Goal: Information Seeking & Learning: Learn about a topic

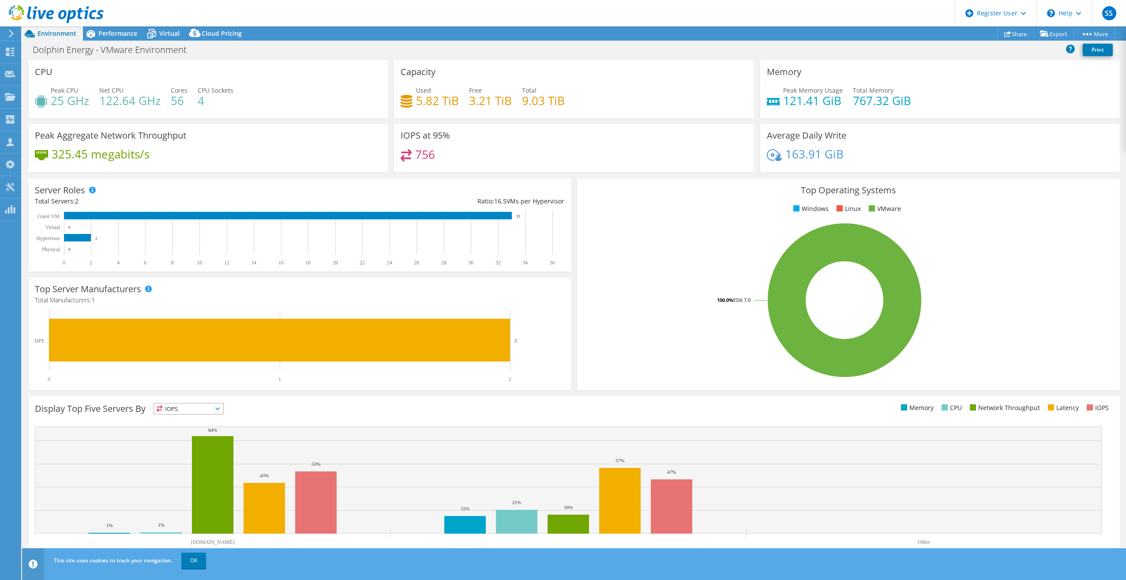
select select "USD"
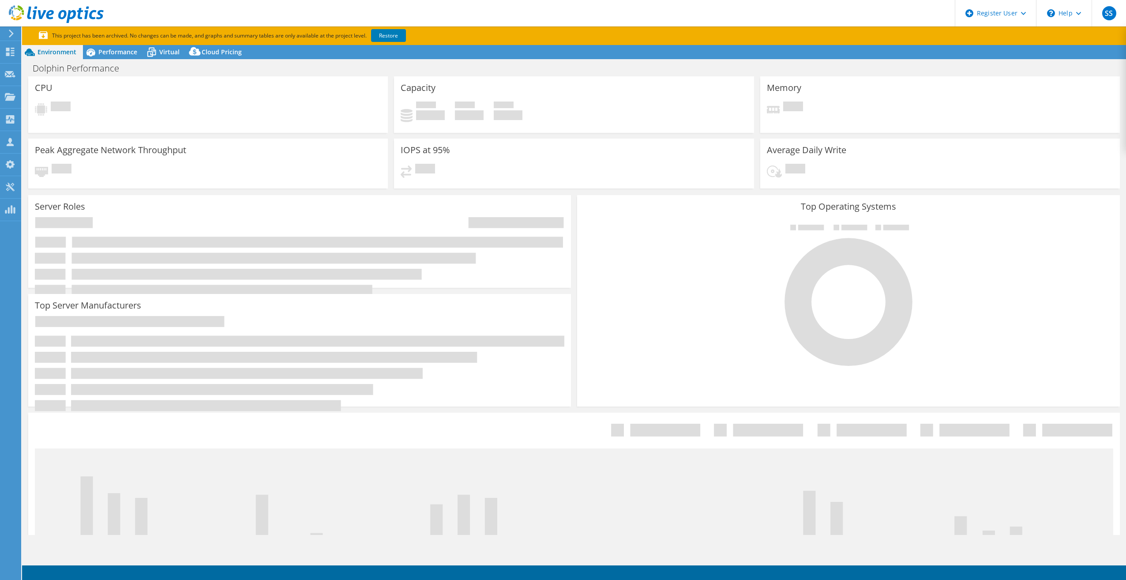
select select "EULondon"
select select "USD"
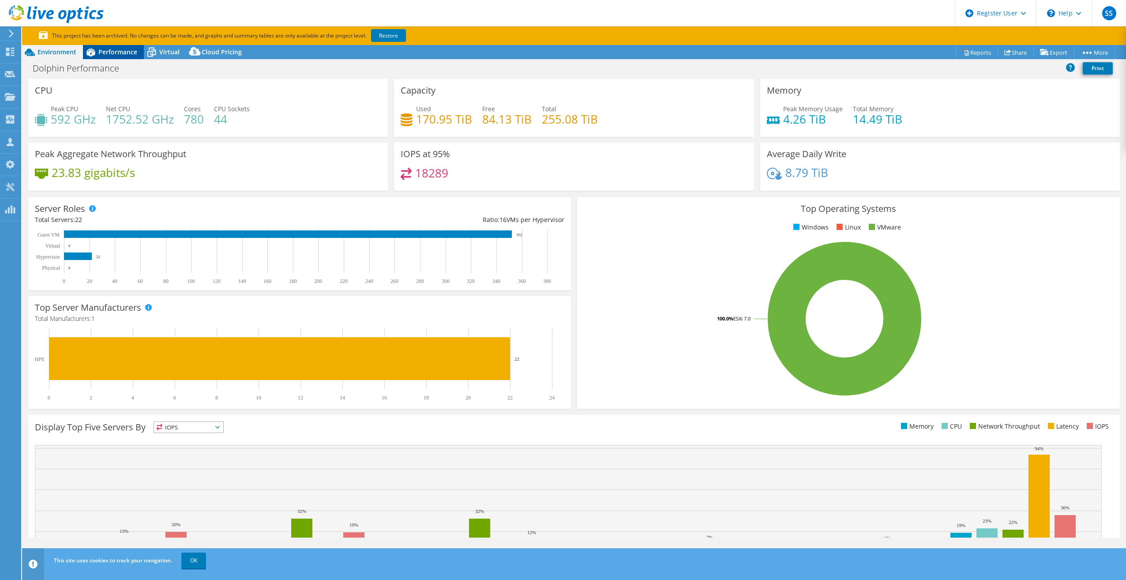
click at [109, 49] on span "Performance" at bounding box center [117, 52] width 39 height 8
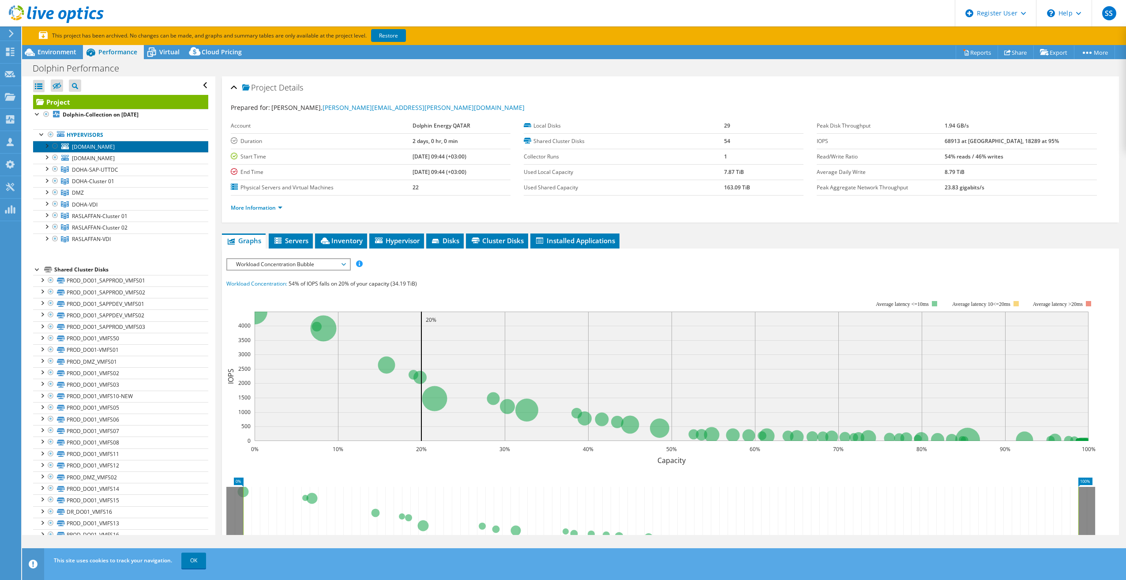
click at [96, 143] on span "sdosvp20.dolphin.co" at bounding box center [93, 147] width 43 height 8
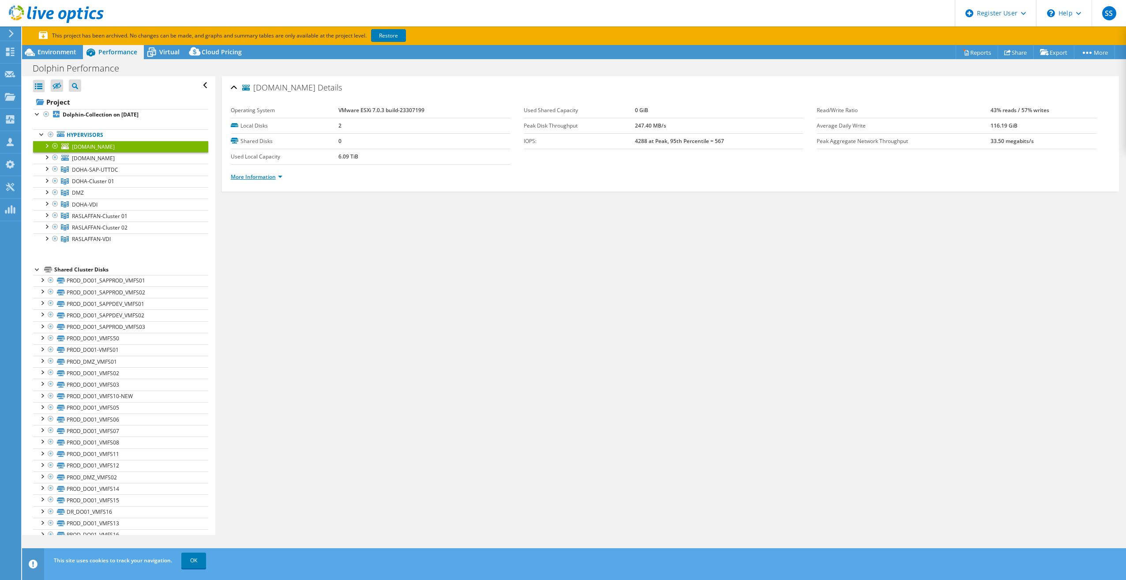
click at [264, 176] on link "More Information" at bounding box center [257, 177] width 52 height 8
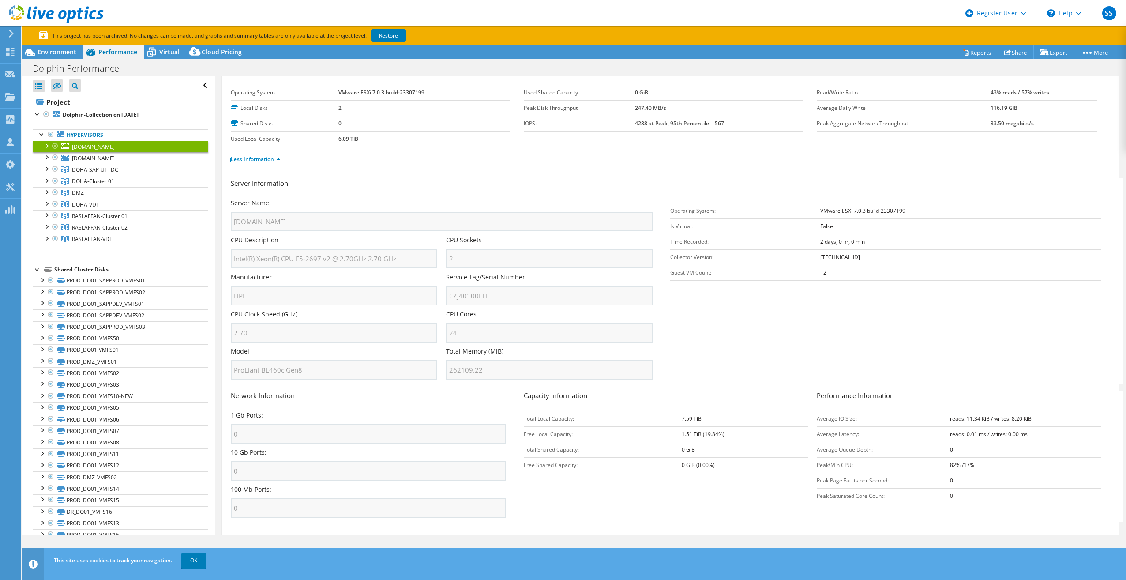
scroll to position [34, 0]
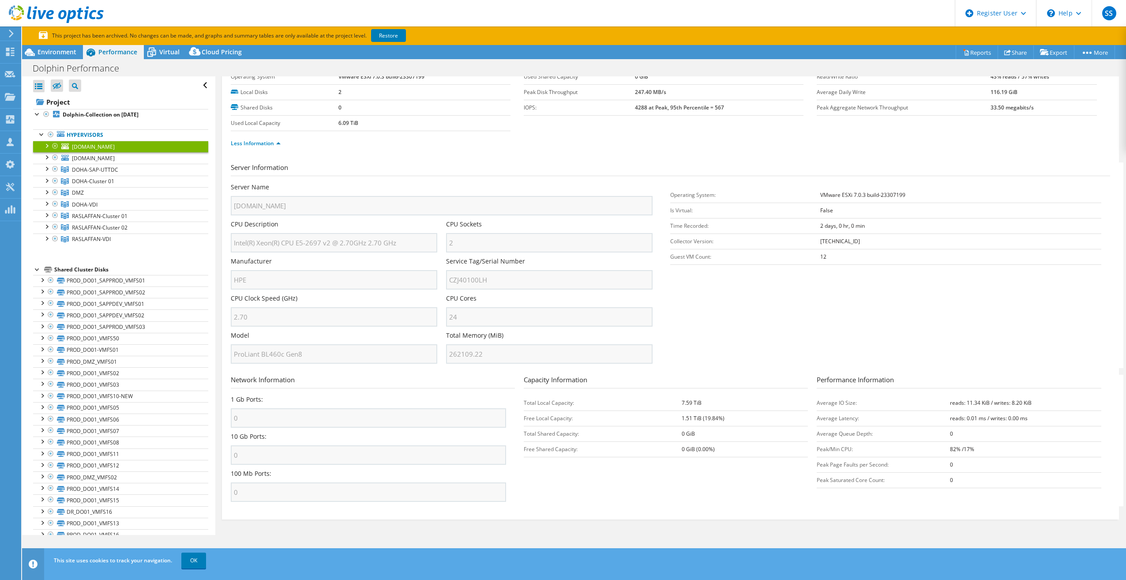
click at [890, 194] on b "VMware ESXi 7.0.3 build-23307199" at bounding box center [862, 195] width 85 height 8
drag, startPoint x: 890, startPoint y: 194, endPoint x: 877, endPoint y: 194, distance: 12.8
click at [877, 194] on b "VMware ESXi 7.0.3 build-23307199" at bounding box center [862, 195] width 85 height 8
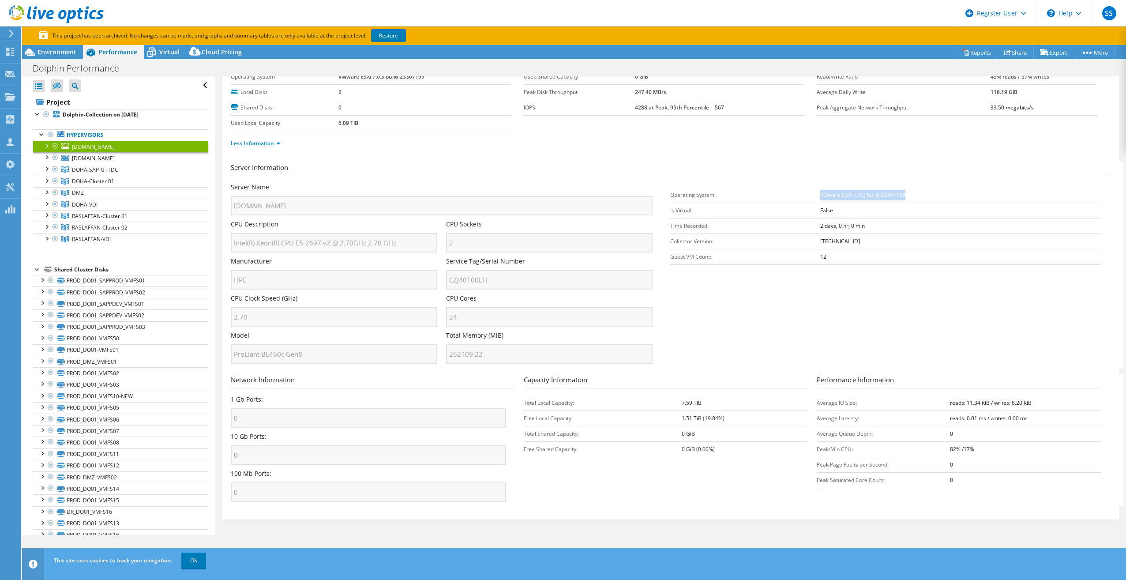
drag, startPoint x: 816, startPoint y: 195, endPoint x: 907, endPoint y: 192, distance: 90.5
click at [907, 192] on td "VMware ESXi 7.0.3 build-23307199" at bounding box center [960, 194] width 281 height 15
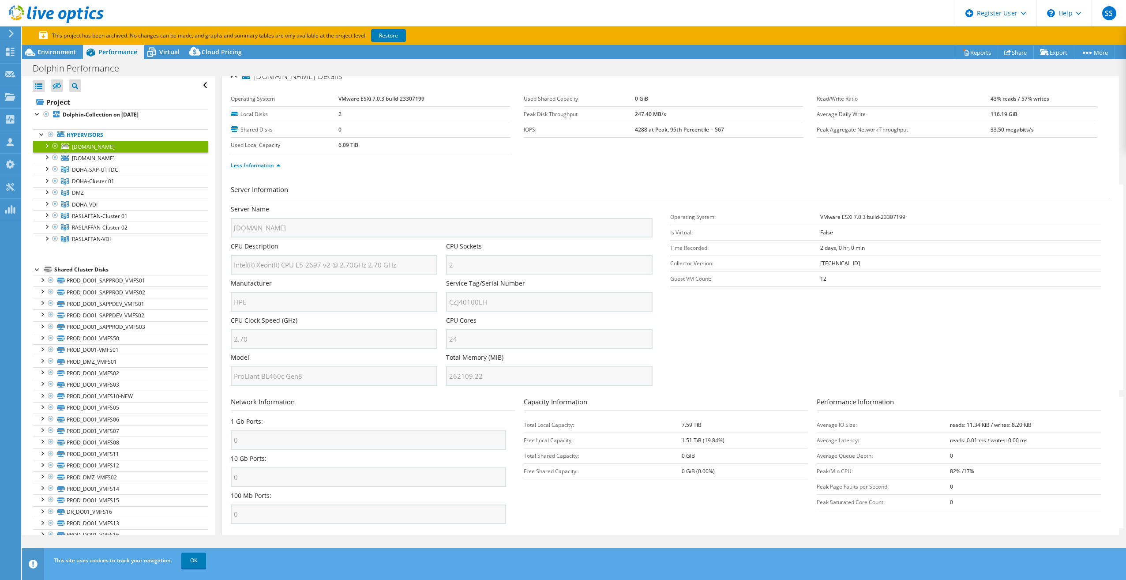
scroll to position [0, 0]
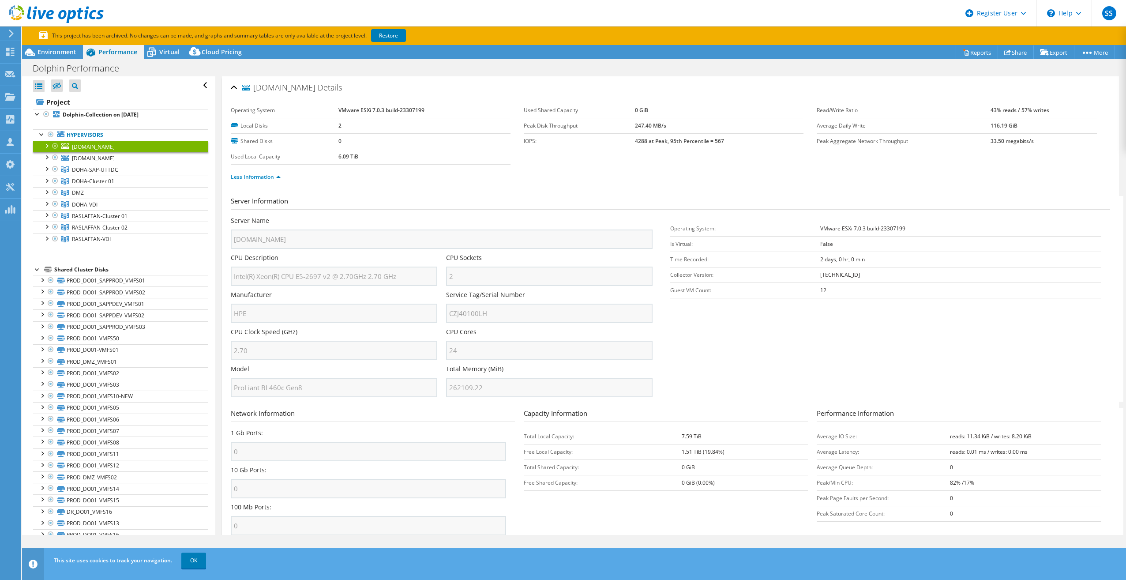
click at [396, 171] on ul "Less Information" at bounding box center [670, 176] width 879 height 12
click at [115, 160] on span "srlsvp63.dolphin.co" at bounding box center [93, 158] width 43 height 8
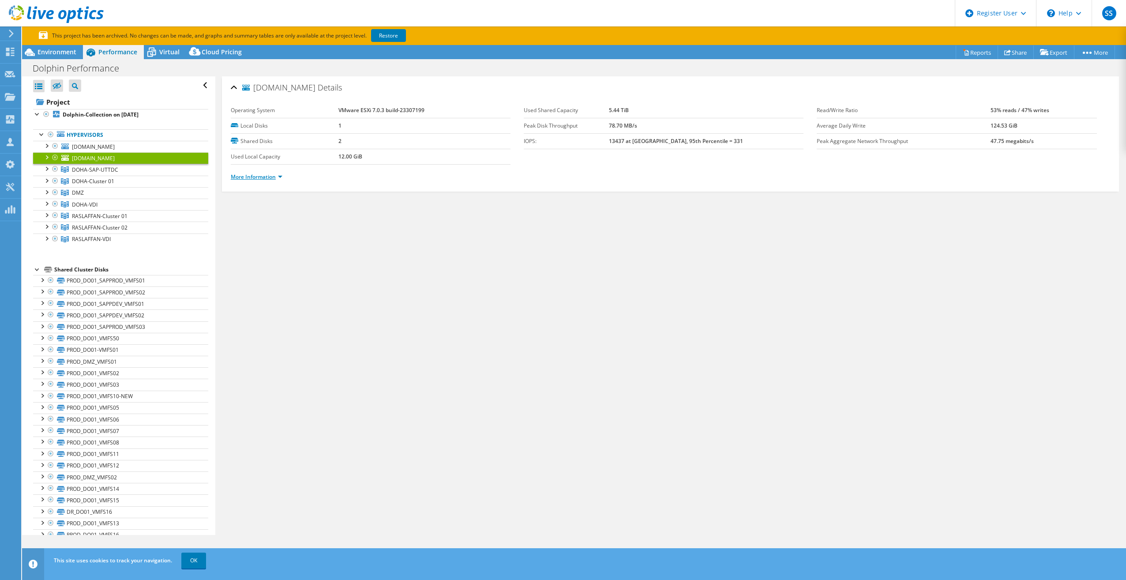
click at [262, 176] on link "More Information" at bounding box center [257, 177] width 52 height 8
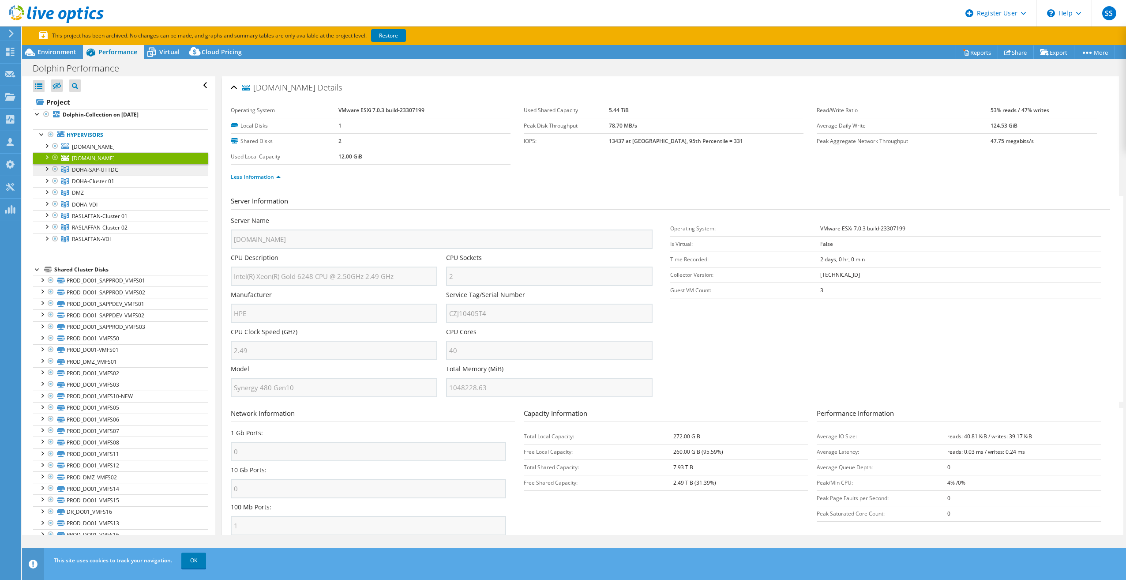
click at [104, 168] on span "DOHA-SAP-UTTDC" at bounding box center [95, 170] width 46 height 8
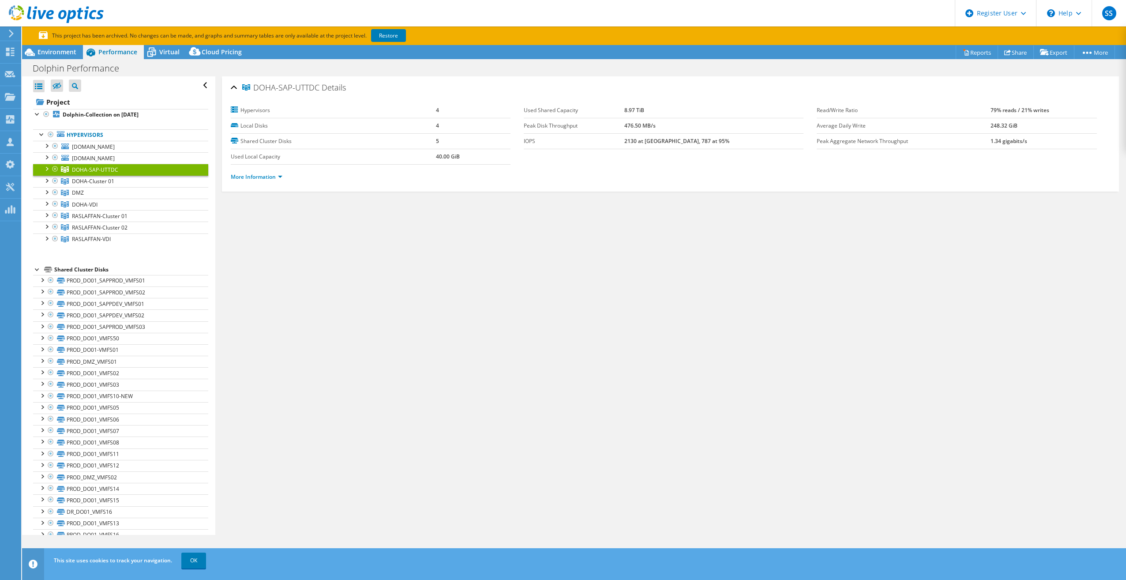
click at [46, 170] on div at bounding box center [46, 168] width 9 height 9
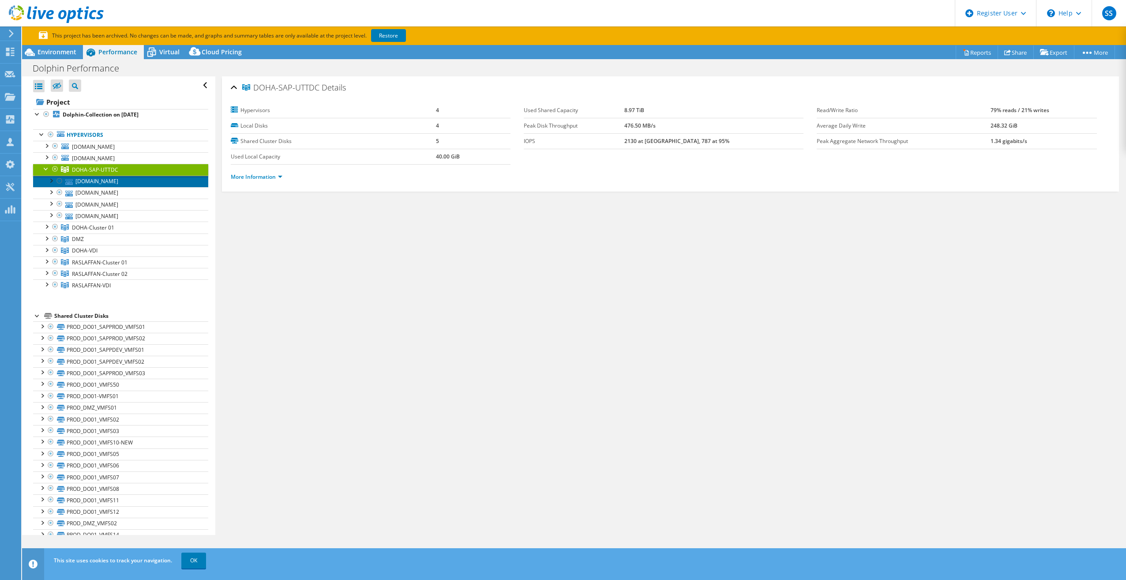
click at [99, 180] on link "sdosvp61.dolphin.co" at bounding box center [120, 181] width 175 height 11
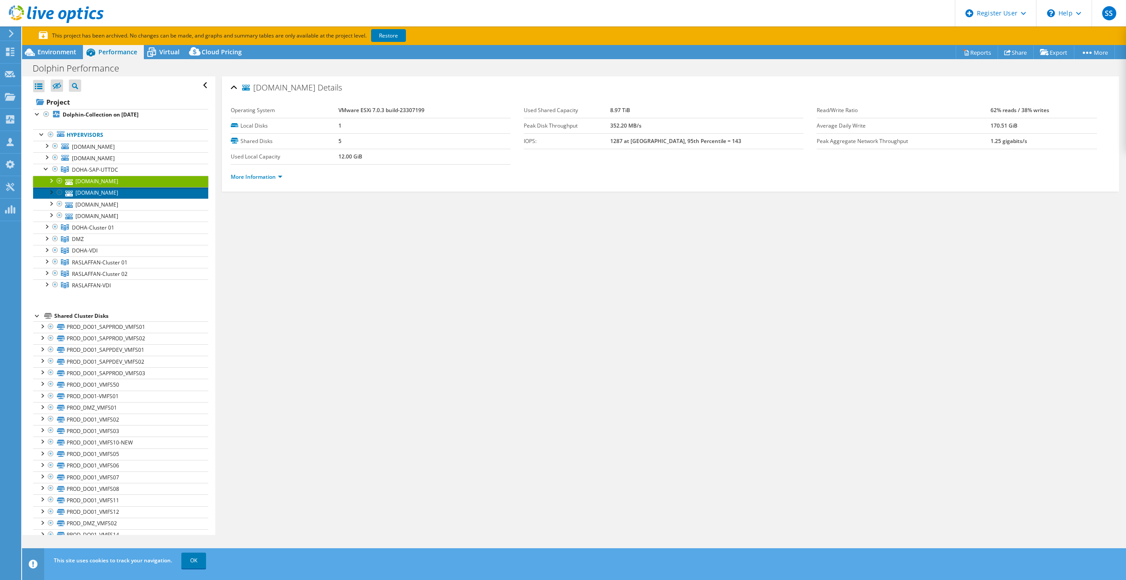
click at [98, 190] on link "sdosvp62.dolphin.co" at bounding box center [120, 192] width 175 height 11
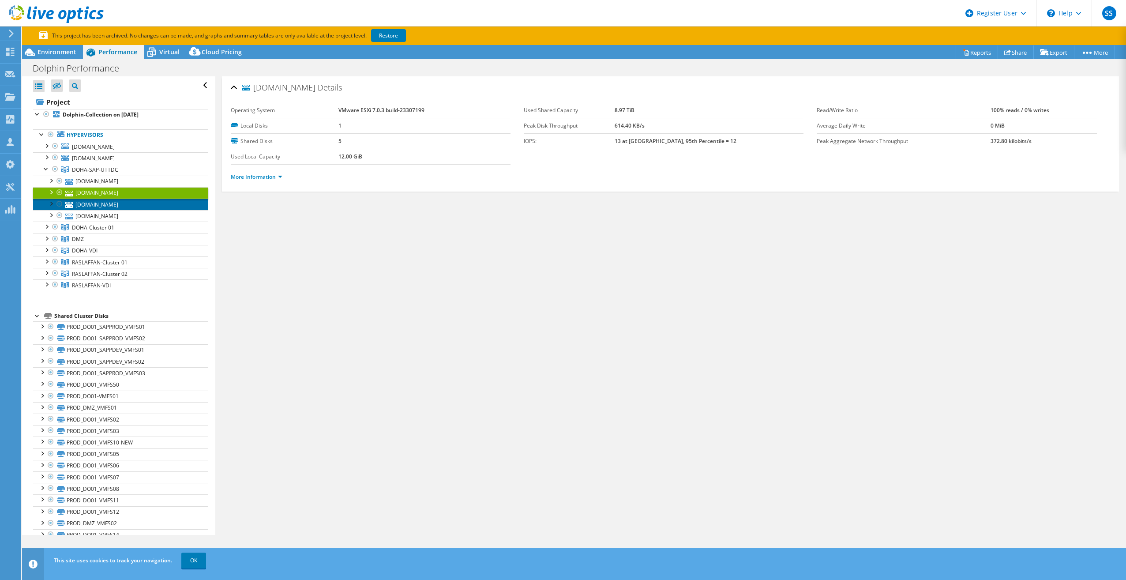
click at [97, 202] on link "sdosvp60.dolphin.co" at bounding box center [120, 204] width 175 height 11
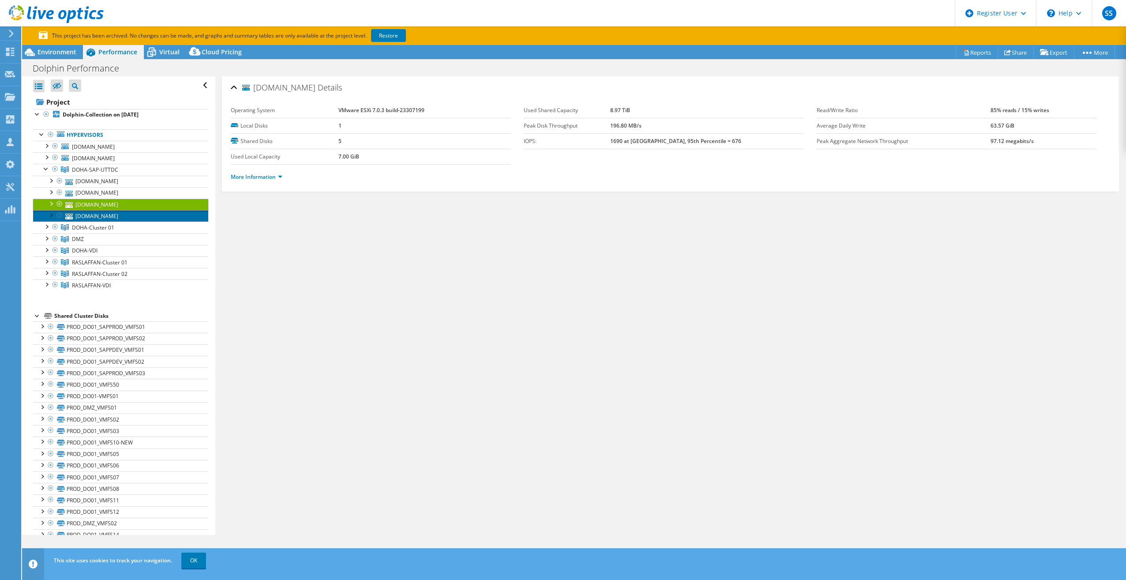
click at [96, 212] on link "sdosvp59.dolphin.co" at bounding box center [120, 215] width 175 height 11
click at [92, 226] on span "DOHA-Cluster 01" at bounding box center [93, 228] width 42 height 8
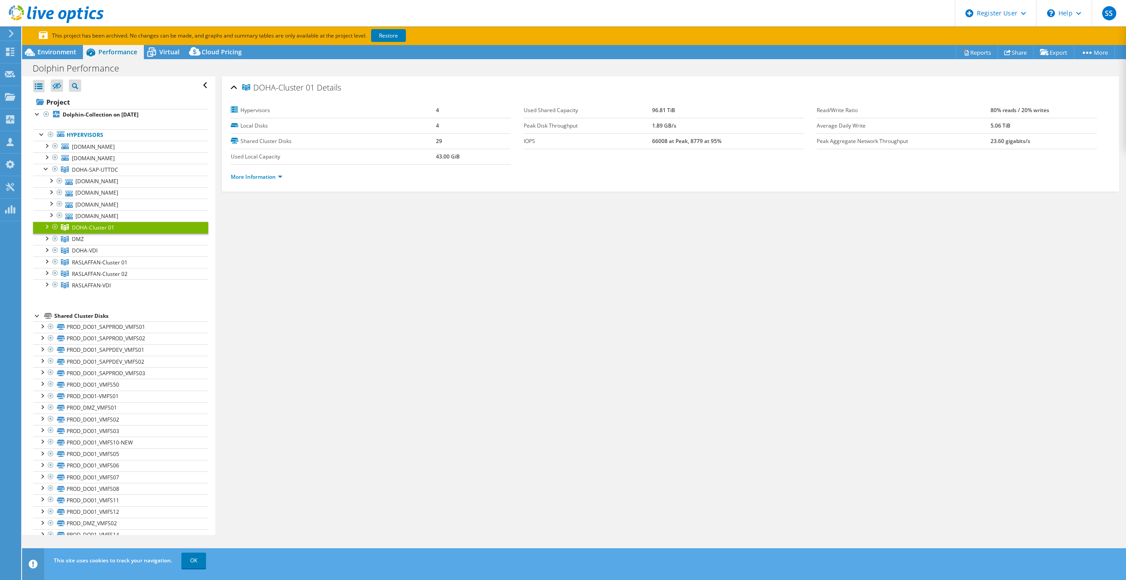
click at [49, 228] on div at bounding box center [46, 226] width 9 height 9
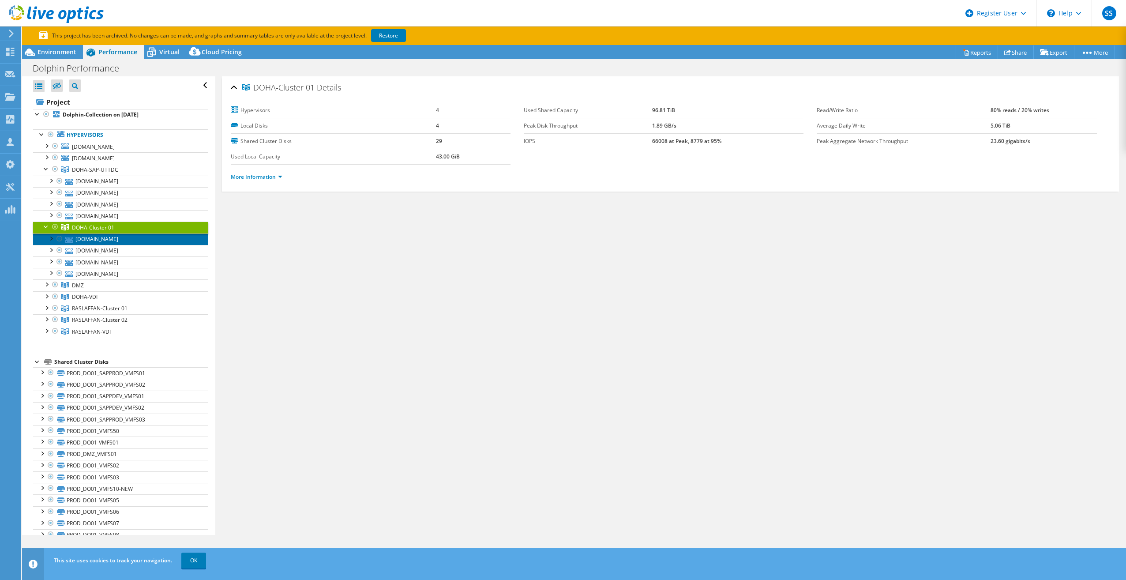
click at [90, 235] on link "sdosvp04.dolphin.co" at bounding box center [120, 238] width 175 height 11
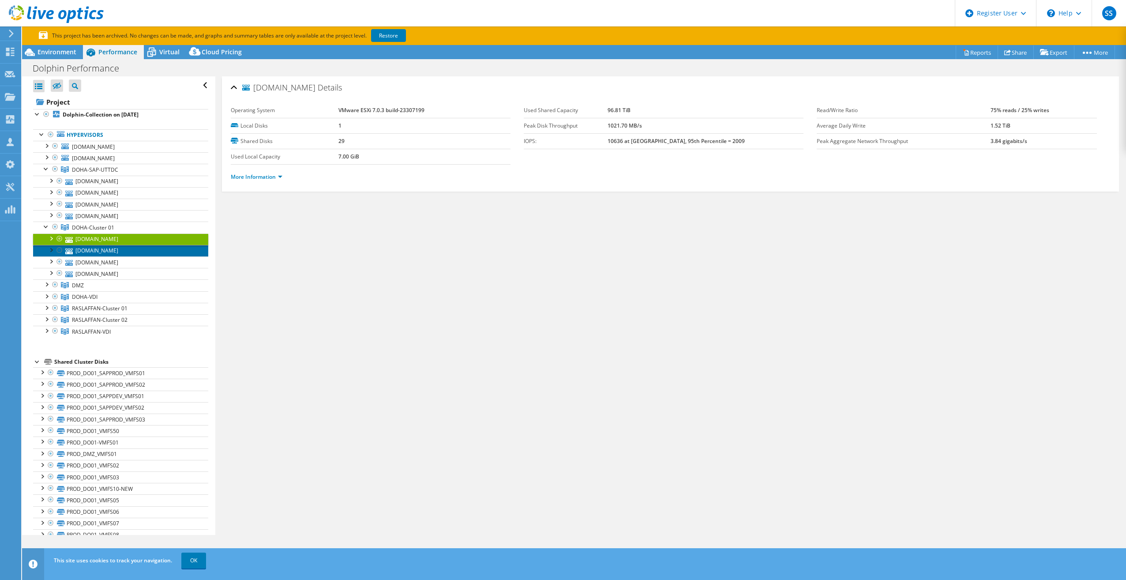
click at [106, 254] on link "sdosvp02.dolphin.co" at bounding box center [120, 250] width 175 height 11
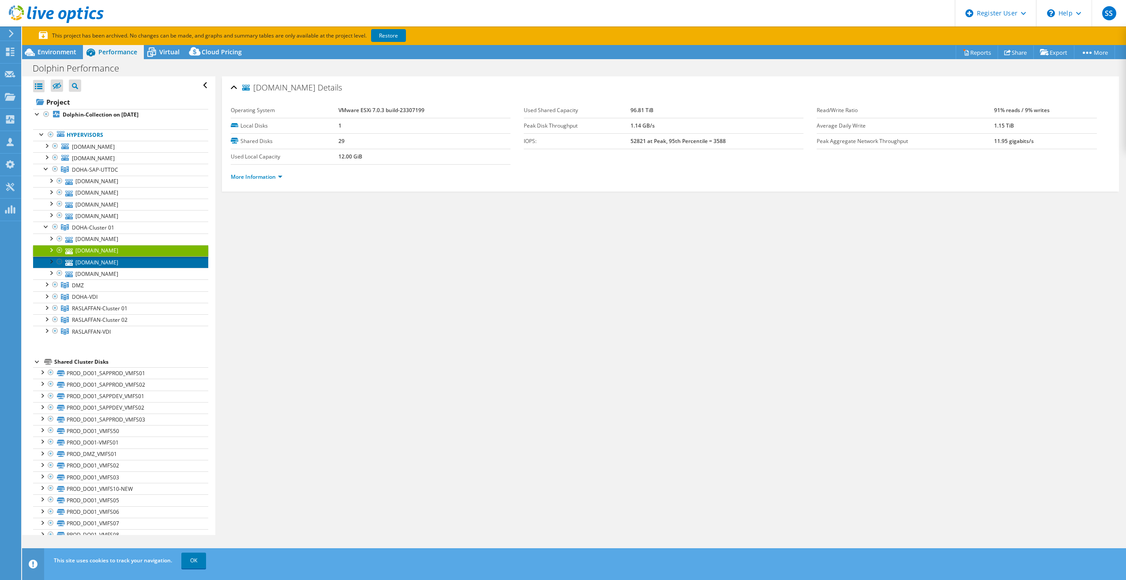
click at [106, 266] on link "sdosvp01.dolphin.co" at bounding box center [120, 261] width 175 height 11
click at [105, 269] on link "sdosvp03.dolphin.co" at bounding box center [120, 273] width 175 height 11
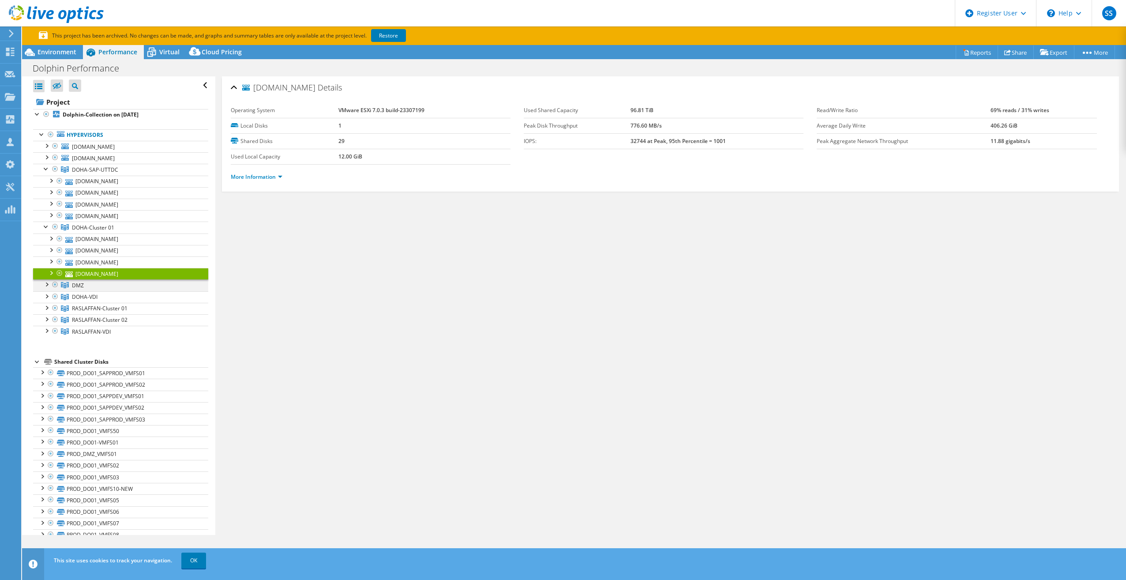
click at [47, 287] on div at bounding box center [46, 283] width 9 height 9
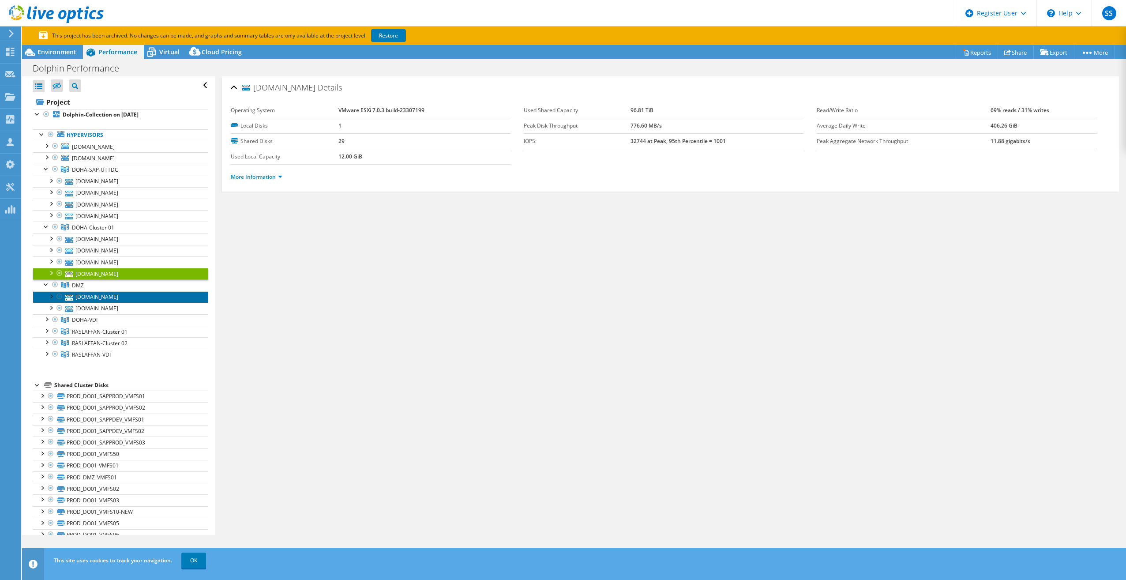
click at [98, 297] on link "sdosvp09.dolphin.co" at bounding box center [120, 296] width 175 height 11
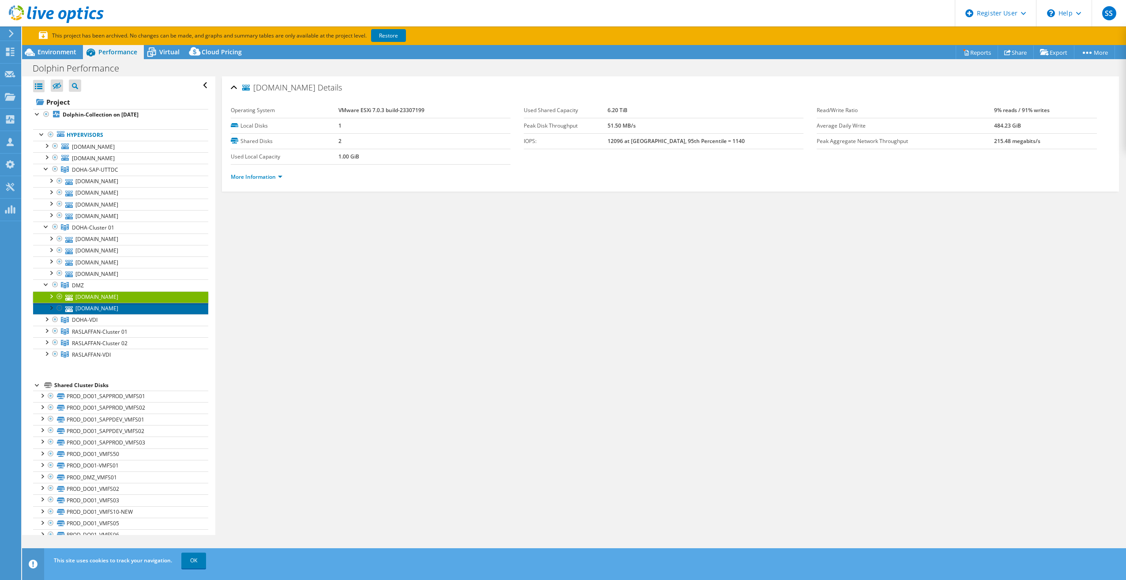
click at [116, 306] on link "sdosvp10.dolphin.co" at bounding box center [120, 308] width 175 height 11
click at [45, 320] on div at bounding box center [46, 318] width 9 height 9
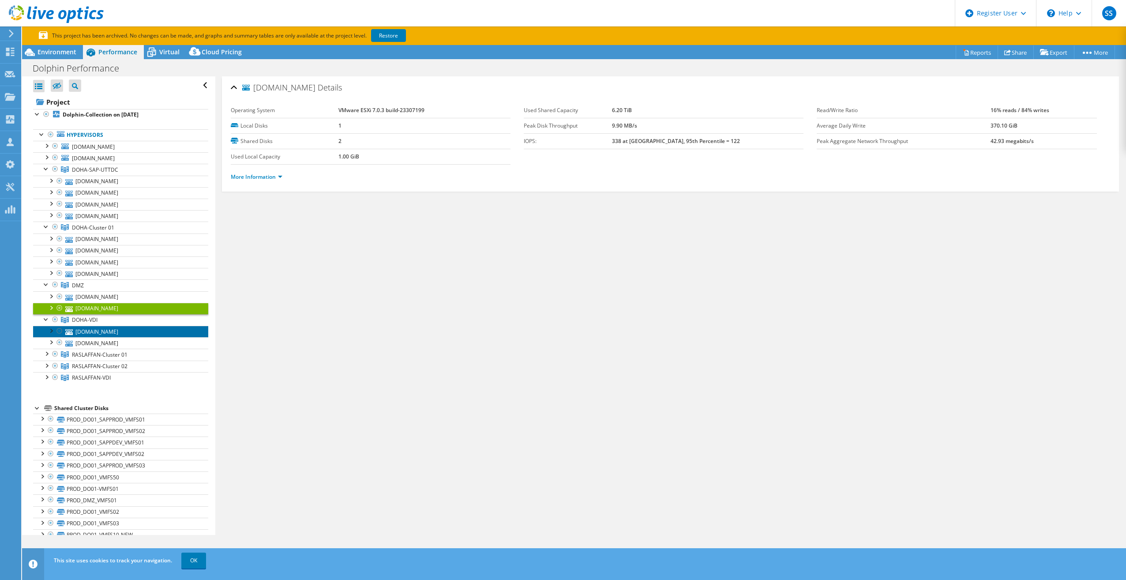
click at [89, 331] on link "sdosvp18.dolphin.co" at bounding box center [120, 331] width 175 height 11
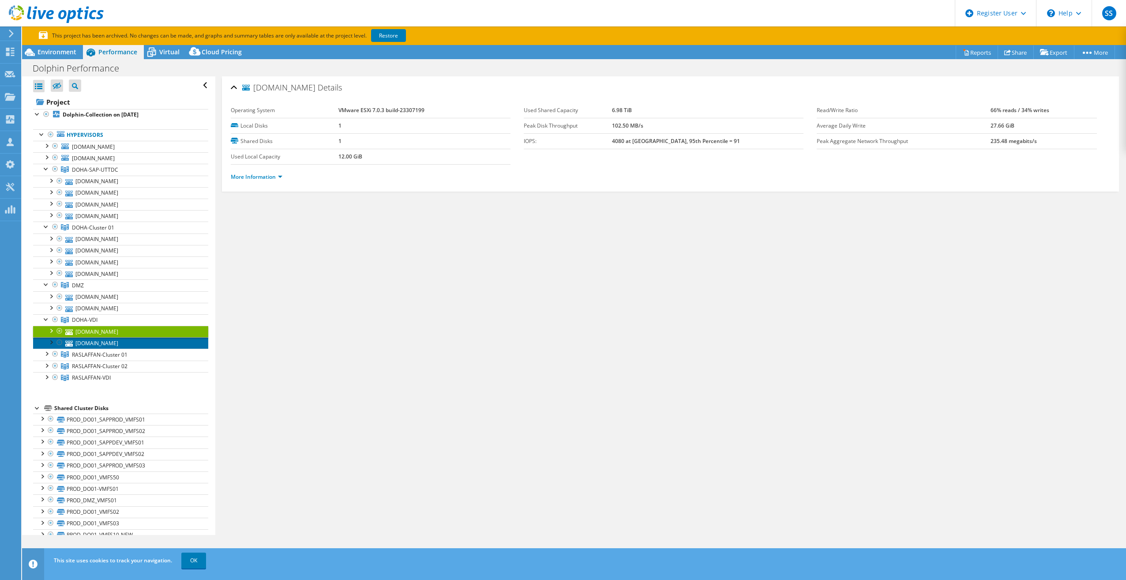
click at [89, 341] on link "sdosvp17.dolphin.co" at bounding box center [120, 342] width 175 height 11
click at [49, 353] on div at bounding box center [46, 353] width 9 height 9
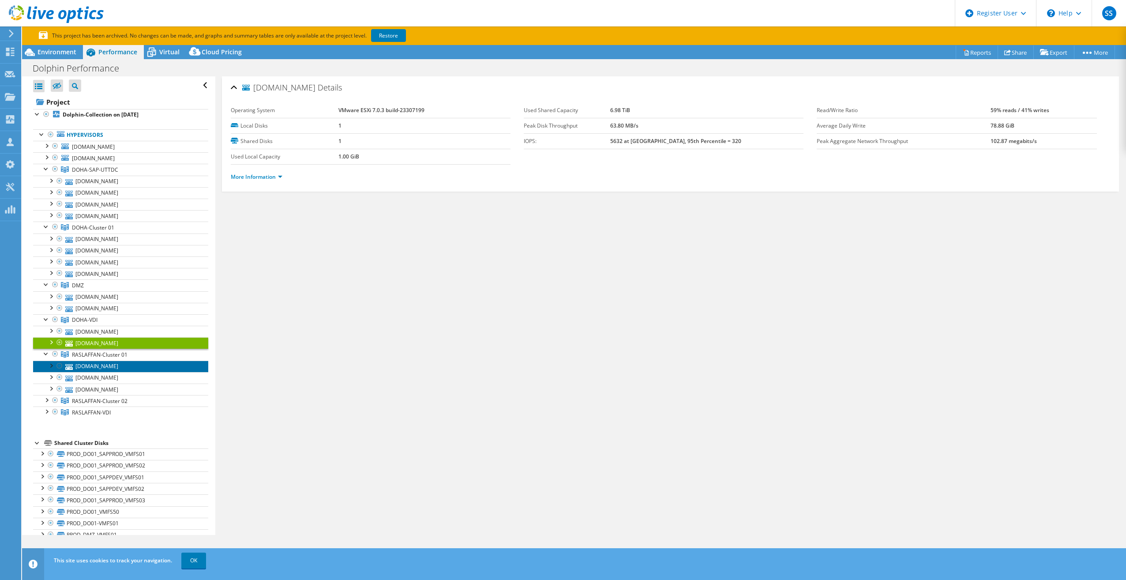
click at [88, 361] on link "srlsvp17.dolphin.co" at bounding box center [120, 366] width 175 height 11
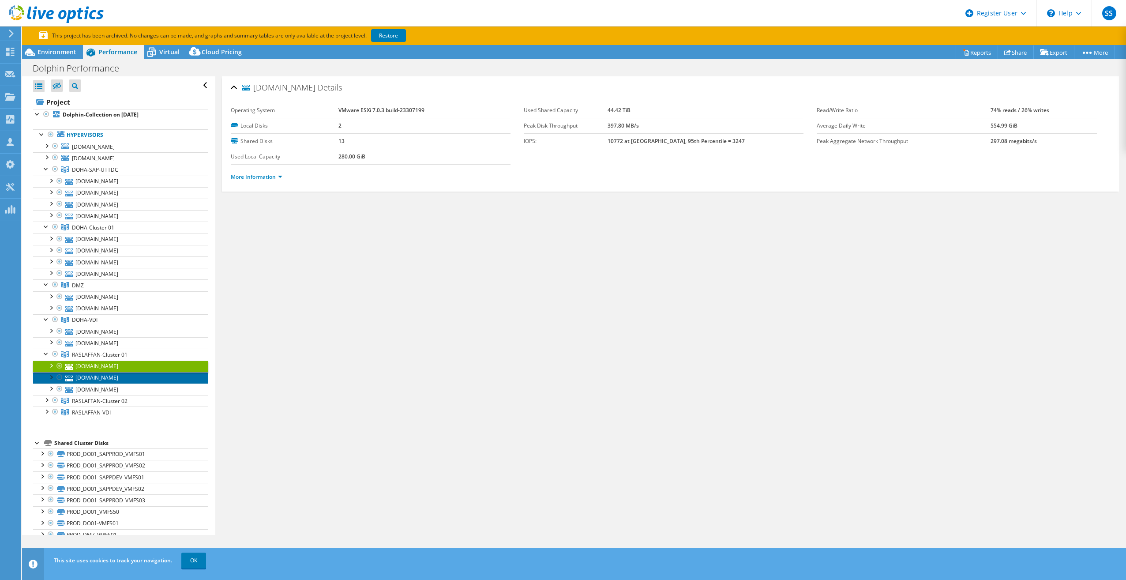
click at [81, 375] on link "srlsvp19.dolphin.co" at bounding box center [120, 377] width 175 height 11
click at [84, 385] on link "srlsvp18.dolphin.co" at bounding box center [120, 388] width 175 height 11
click at [86, 398] on span "RASLAFFAN-Cluster 02" at bounding box center [100, 401] width 56 height 8
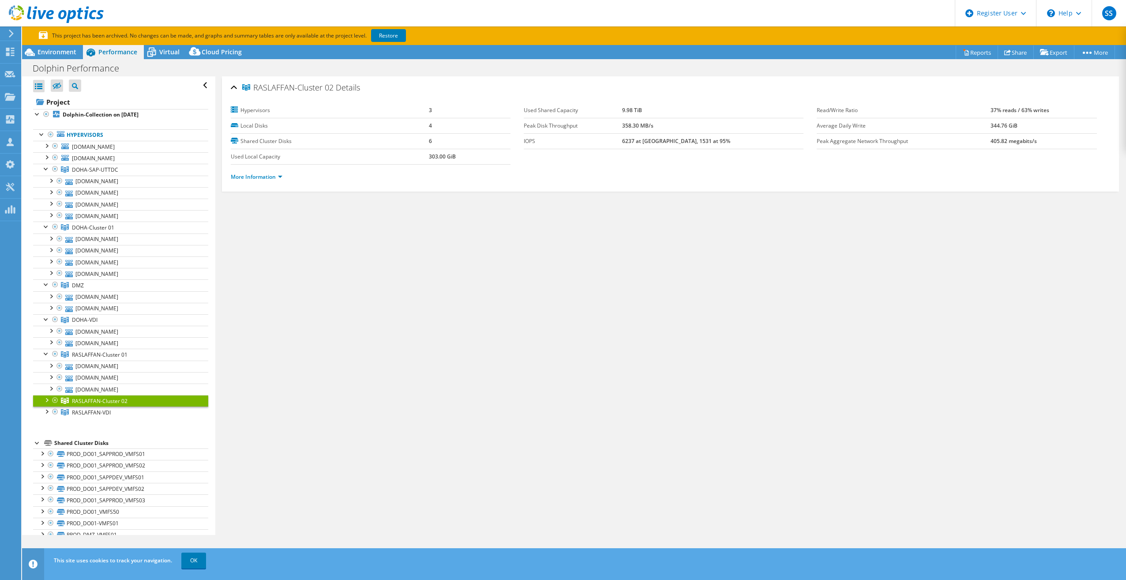
click at [46, 402] on div at bounding box center [46, 399] width 9 height 9
click at [92, 412] on link "srlsvp15.dolphin.co" at bounding box center [120, 411] width 175 height 11
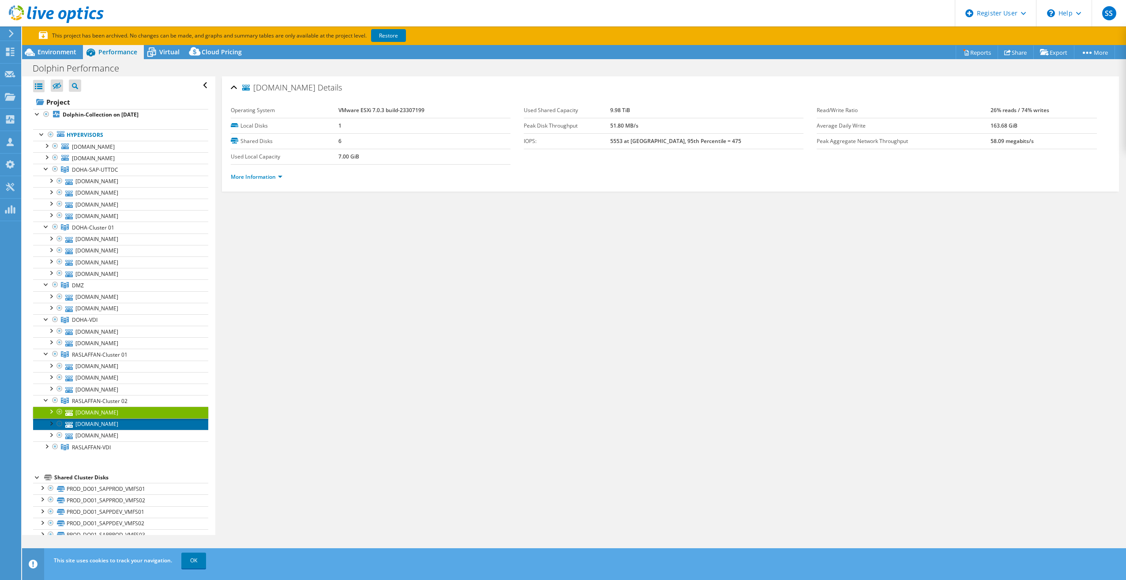
click at [87, 420] on link "srlsvp13.dolphin.co" at bounding box center [120, 423] width 175 height 11
click at [79, 430] on link "srlsvp14.dolphin.co" at bounding box center [120, 435] width 175 height 11
click at [74, 442] on link "RASLAFFAN-VDI" at bounding box center [120, 446] width 175 height 11
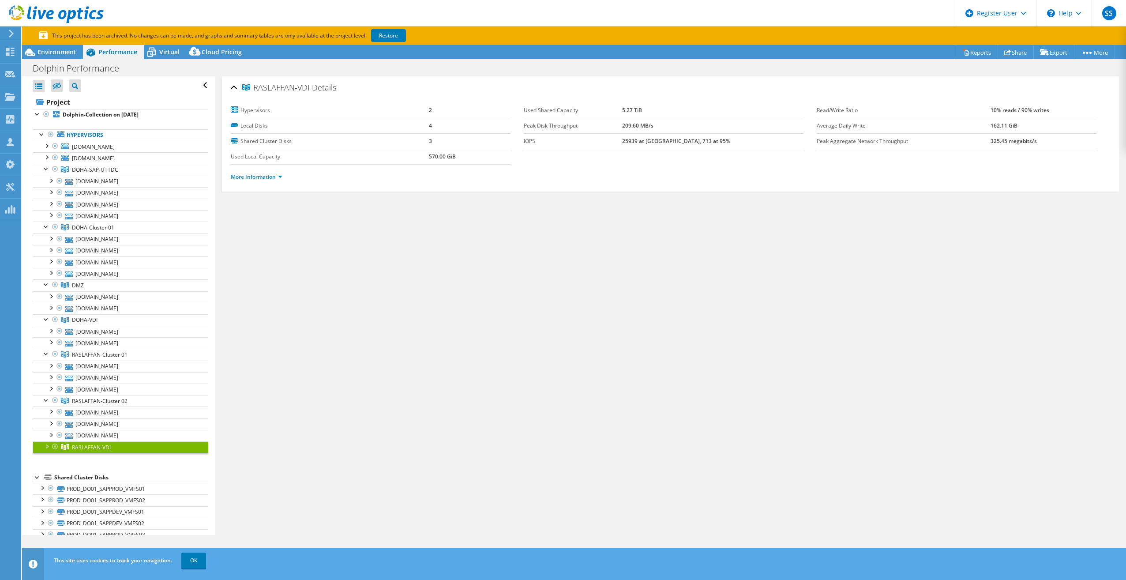
click at [45, 446] on div at bounding box center [46, 445] width 9 height 9
click at [99, 456] on link "srlsvp20.dolphin.co" at bounding box center [120, 458] width 175 height 11
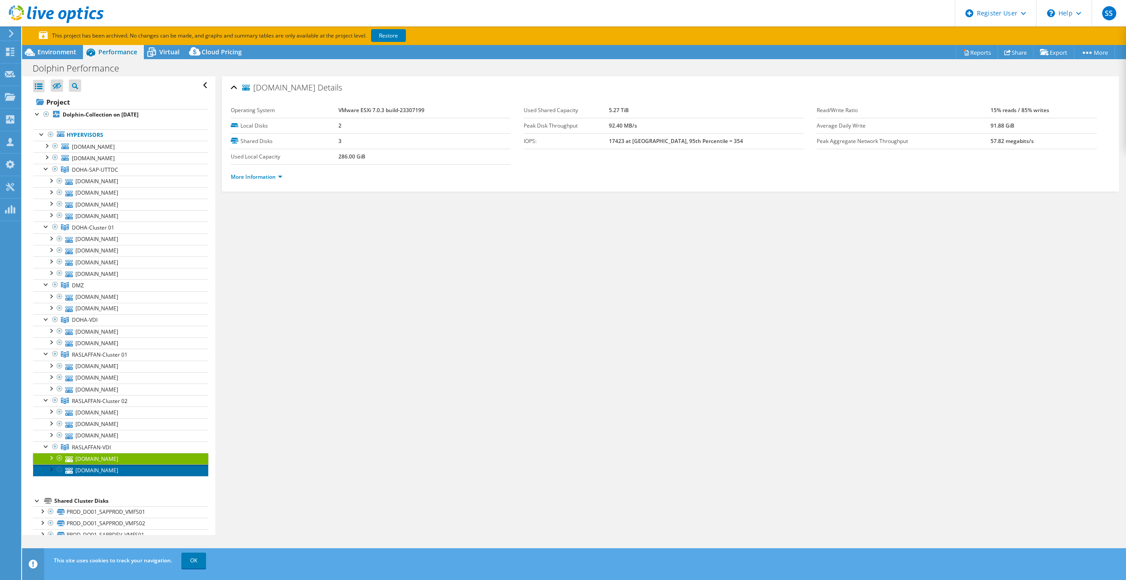
click at [93, 473] on link "srlsvp21.dolphin.co" at bounding box center [120, 469] width 175 height 11
drag, startPoint x: 318, startPoint y: 272, endPoint x: 327, endPoint y: 280, distance: 12.2
click at [318, 272] on div "srlsvp21.dolphin.co Details Operating System VMware ESXi 7.0.3 build-23307199 L…" at bounding box center [670, 305] width 910 height 458
